Goal: Information Seeking & Learning: Check status

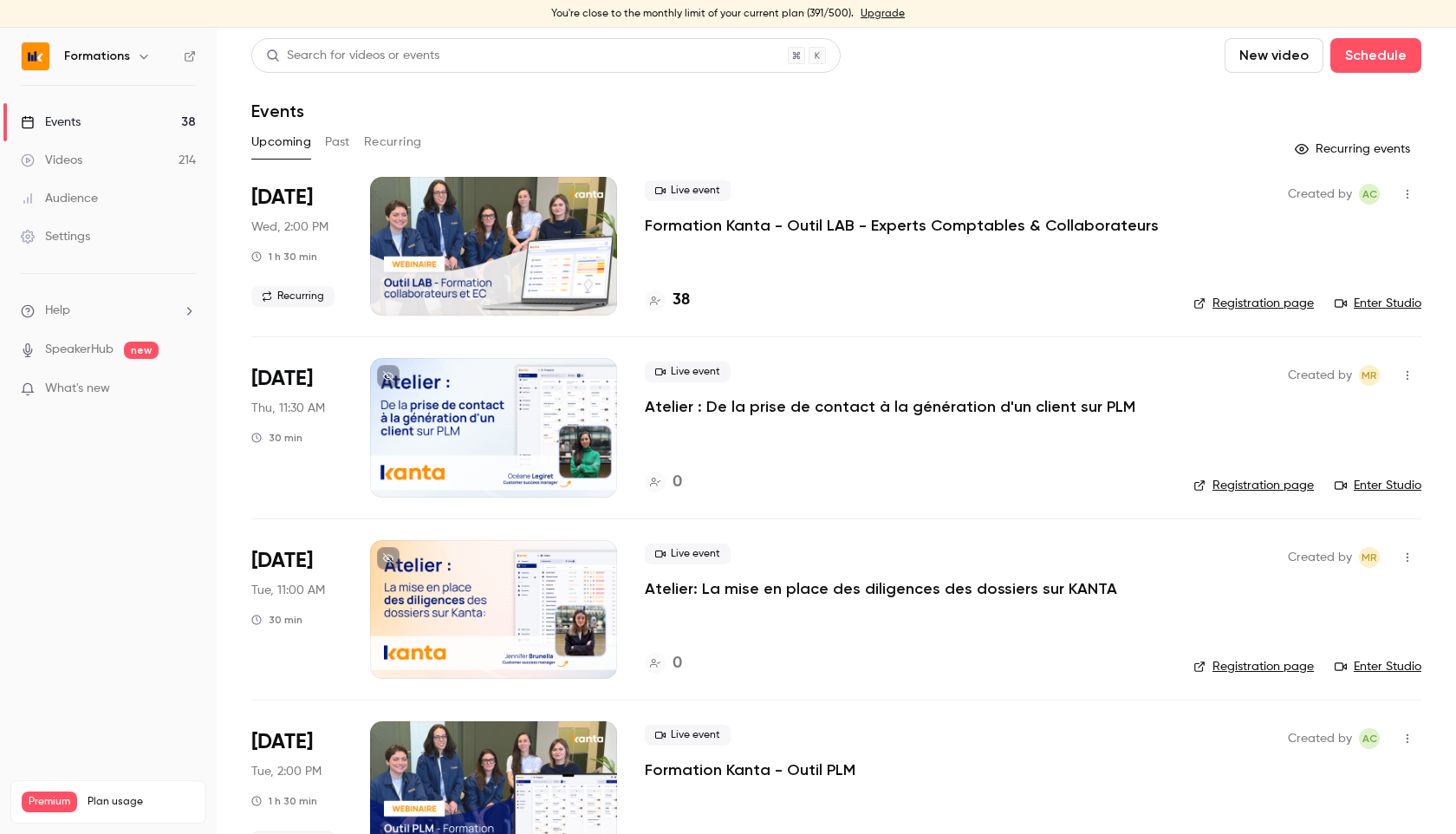
click at [342, 144] on button "Past" at bounding box center [338, 142] width 25 height 28
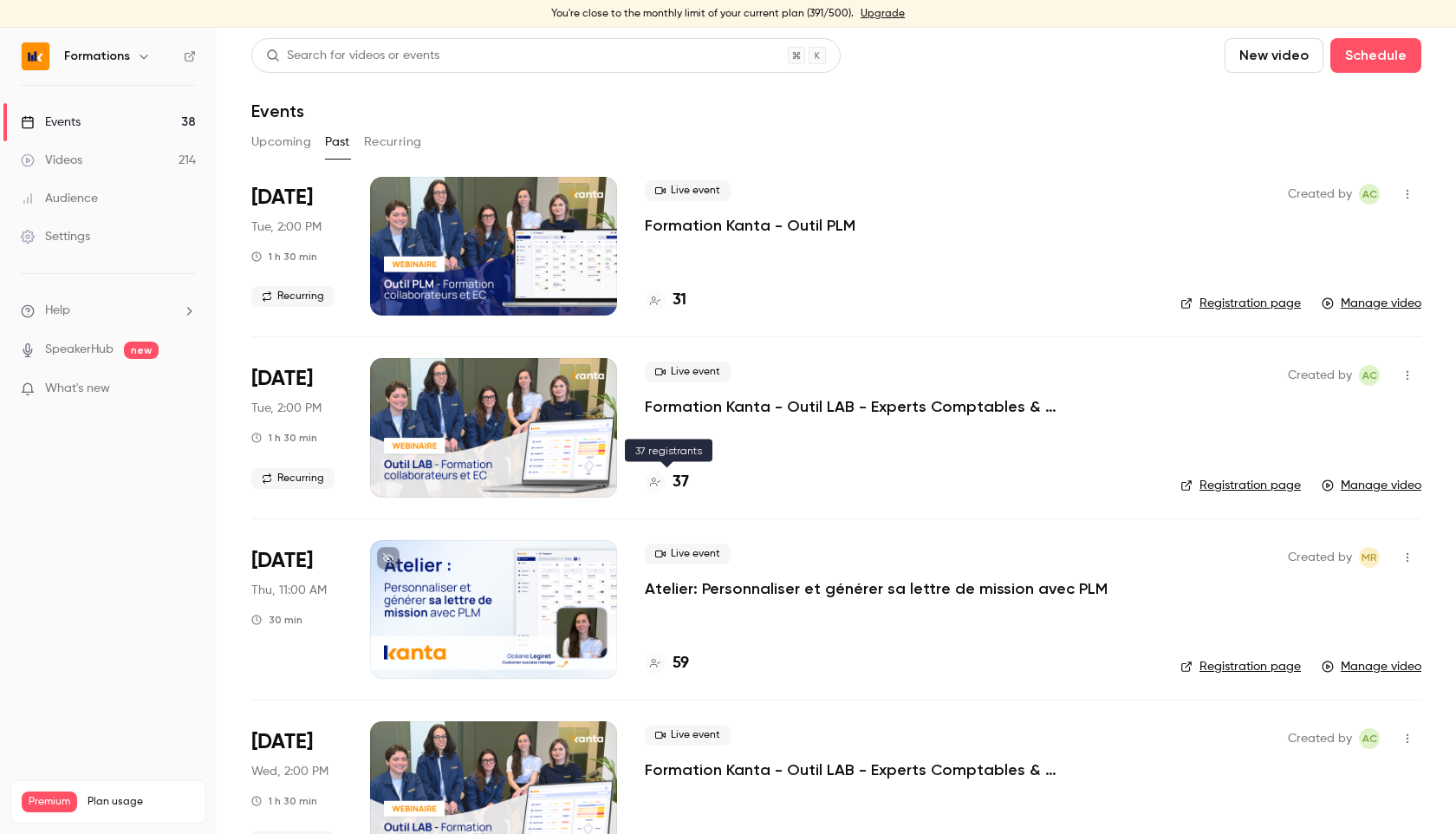
click at [683, 476] on h4 "37" at bounding box center [680, 482] width 16 height 23
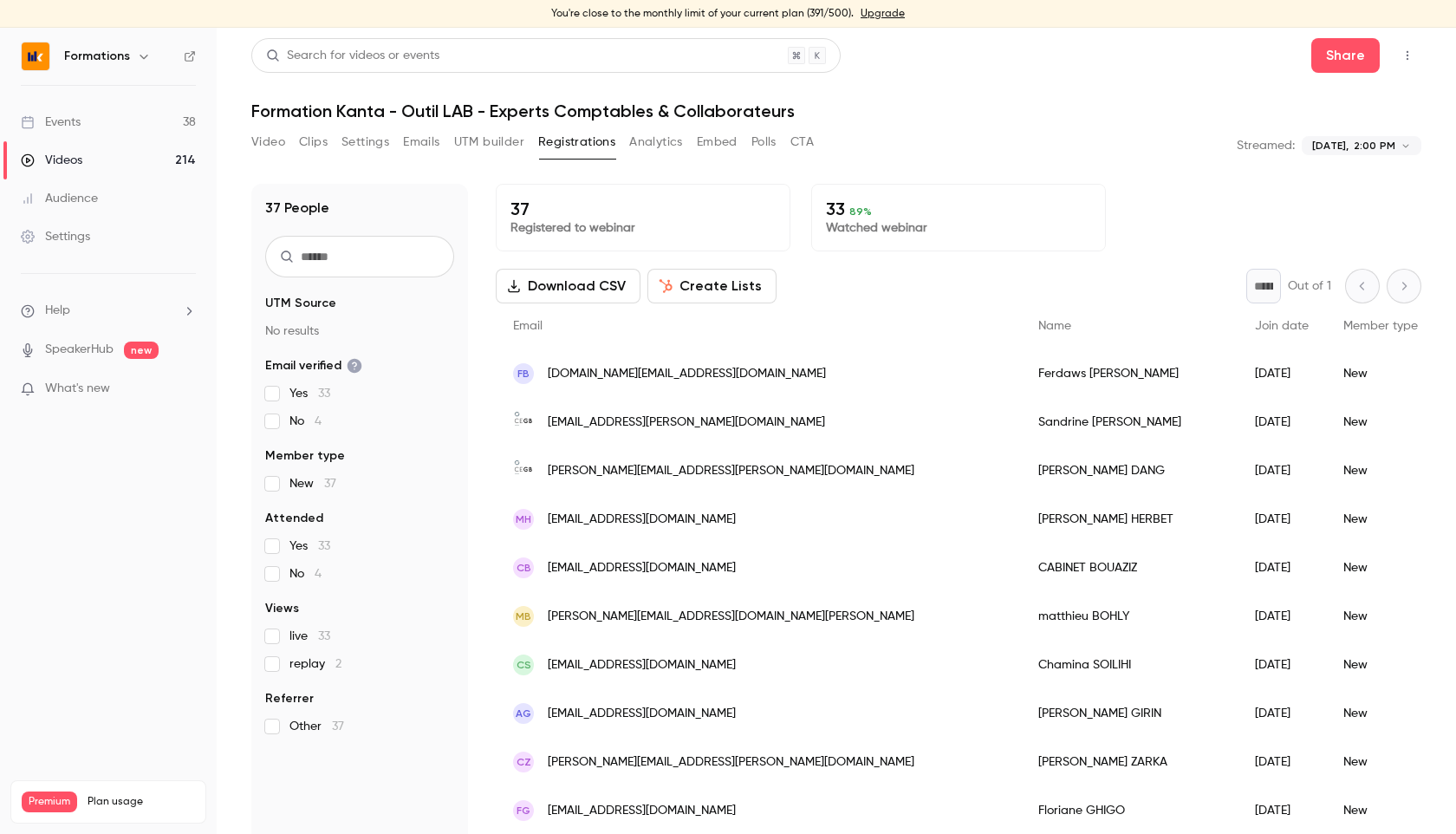
click at [644, 145] on button "Analytics" at bounding box center [655, 142] width 53 height 28
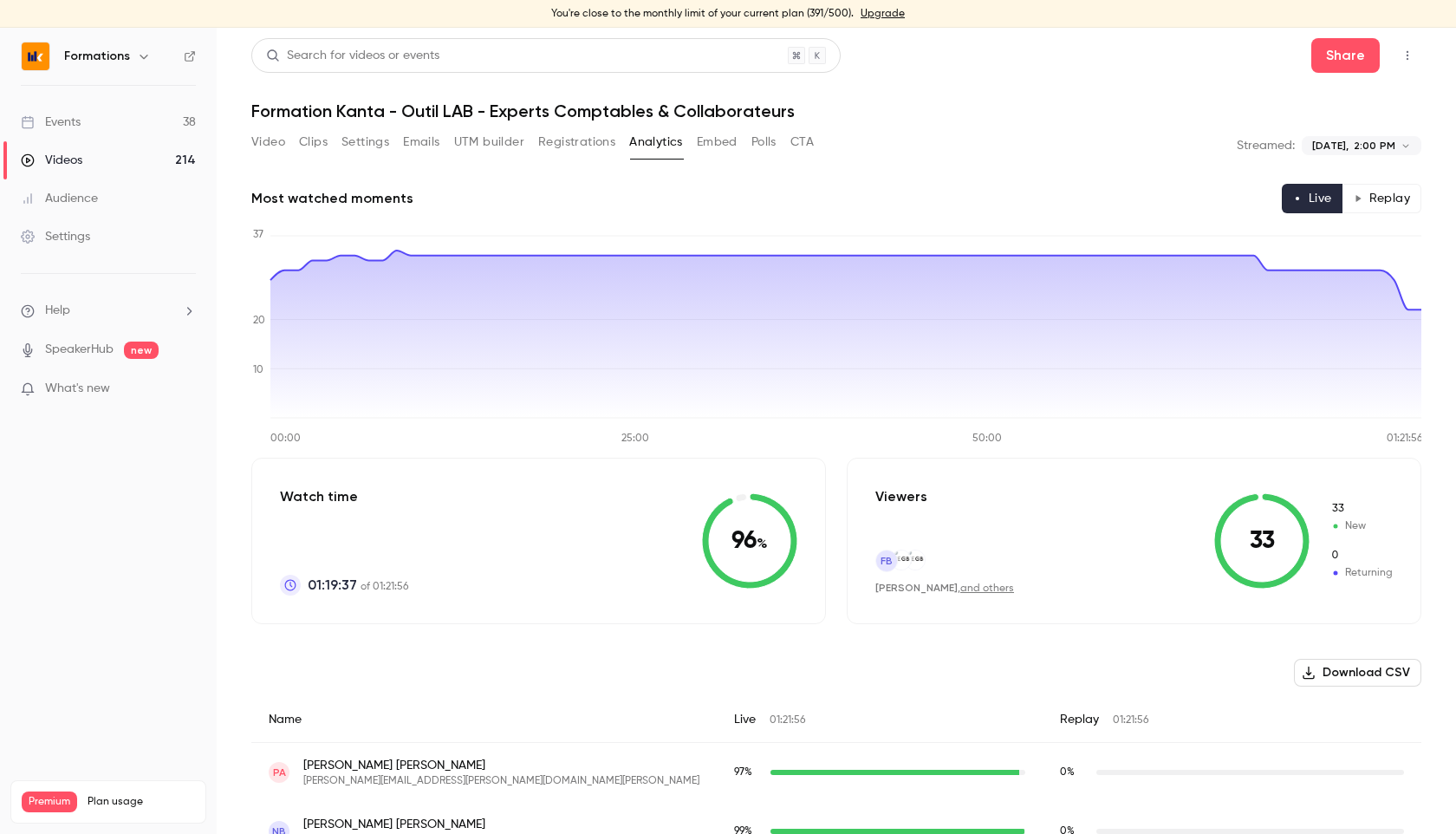
click at [718, 148] on button "Embed" at bounding box center [717, 142] width 41 height 28
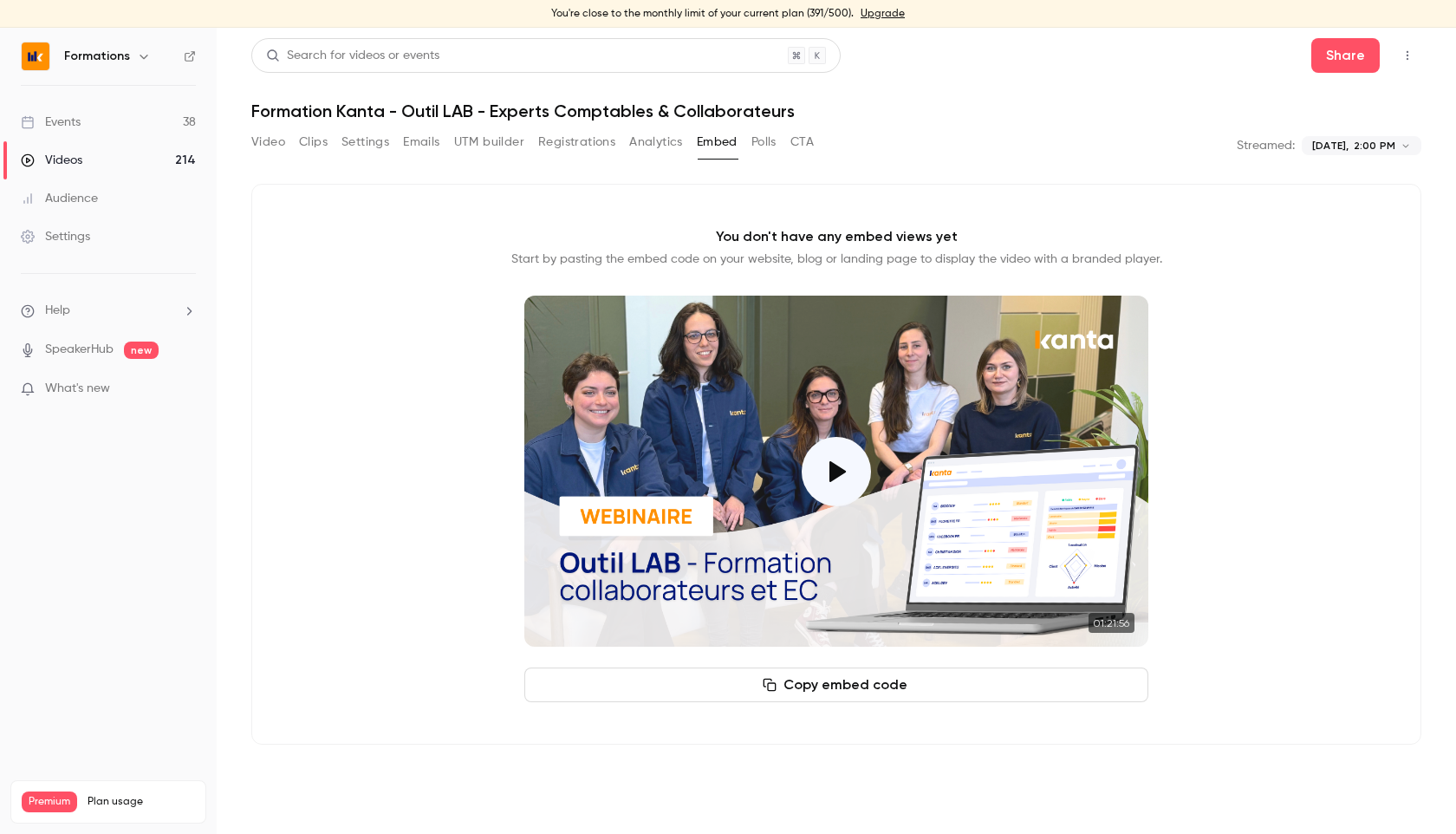
click at [755, 144] on button "Polls" at bounding box center [764, 142] width 25 height 28
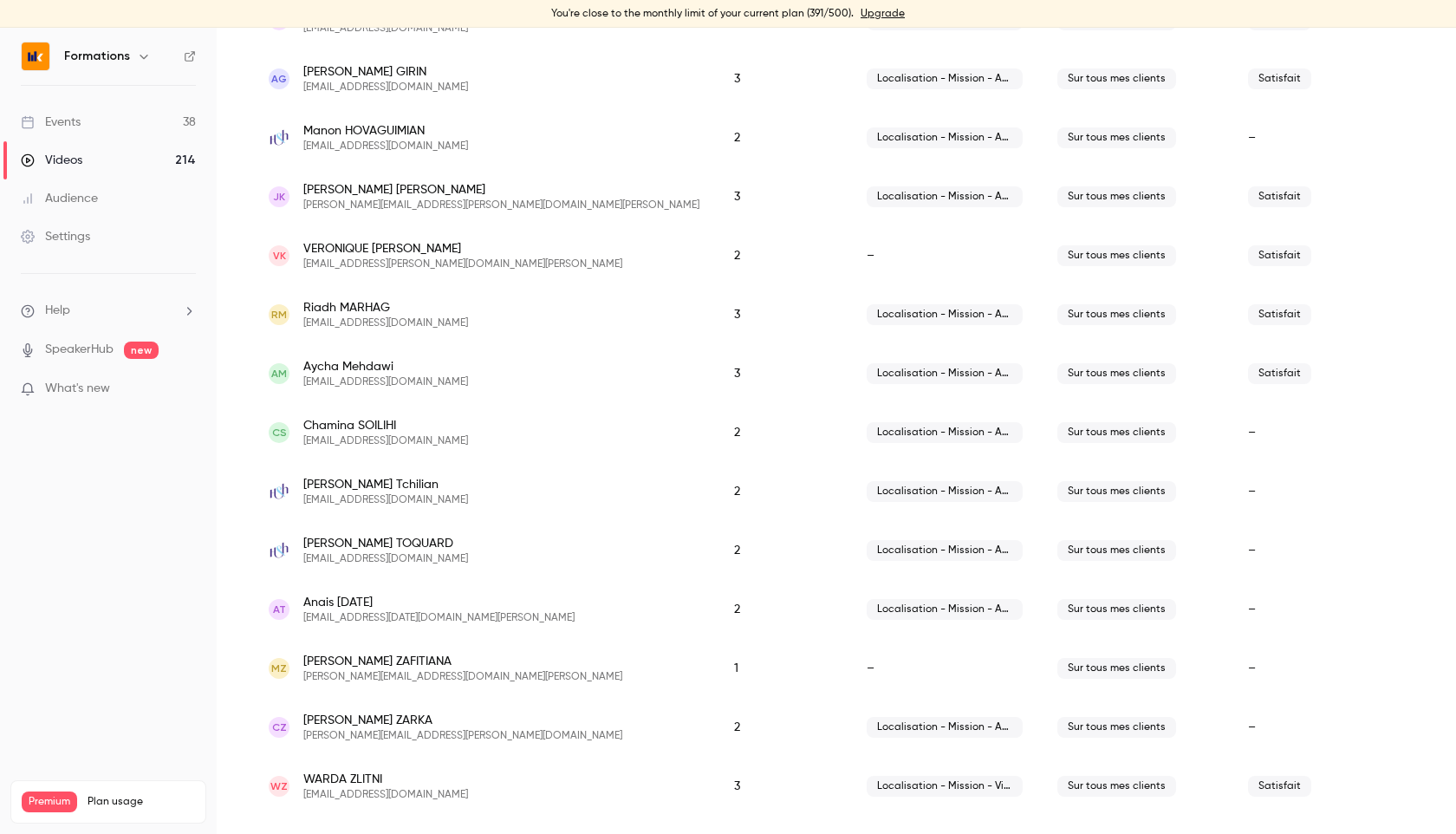
scroll to position [1346, 0]
